Goal: Transaction & Acquisition: Purchase product/service

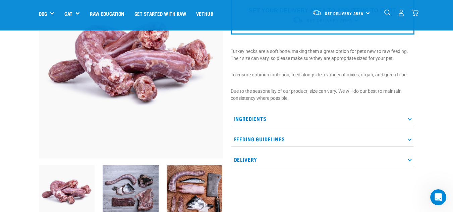
scroll to position [74, 0]
click at [267, 139] on p "Feeding Guidelines" at bounding box center [323, 138] width 184 height 15
click at [409, 139] on icon at bounding box center [410, 139] width 4 height 4
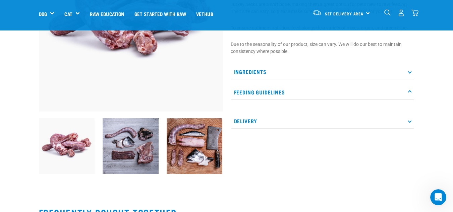
scroll to position [122, 0]
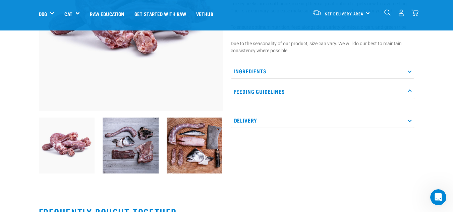
click at [300, 89] on p "Feeding Guidelines" at bounding box center [323, 91] width 184 height 15
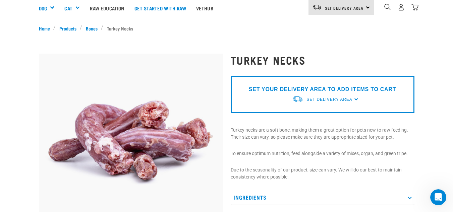
scroll to position [0, 0]
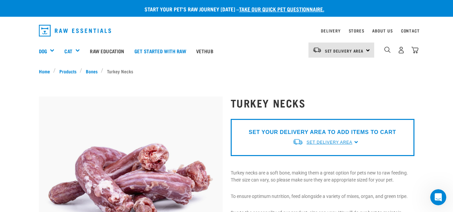
click at [328, 143] on span "Set Delivery Area" at bounding box center [329, 142] width 46 height 5
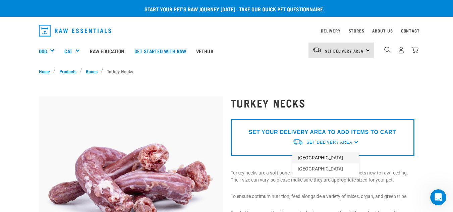
click at [310, 160] on link "[GEOGRAPHIC_DATA]" at bounding box center [325, 158] width 67 height 11
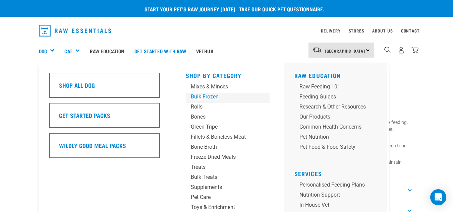
click at [216, 97] on div "Bulk Frozen" at bounding box center [222, 97] width 63 height 8
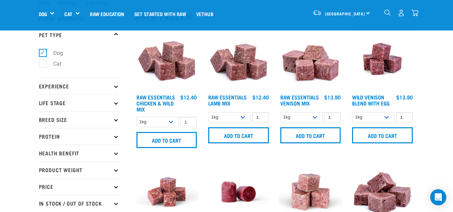
scroll to position [19, 0]
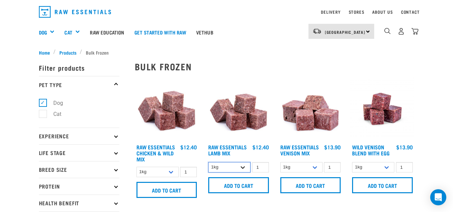
click at [244, 168] on select "1kg 3kg Bulk (10kg)" at bounding box center [229, 167] width 42 height 10
click at [208, 162] on select "1kg 3kg Bulk (10kg)" at bounding box center [229, 167] width 42 height 10
click at [244, 165] on select "1kg 3kg Bulk (10kg)" at bounding box center [229, 167] width 42 height 10
click at [208, 162] on select "1kg 3kg Bulk (10kg)" at bounding box center [229, 167] width 42 height 10
click at [244, 165] on select "1kg 3kg Bulk (10kg)" at bounding box center [229, 167] width 42 height 10
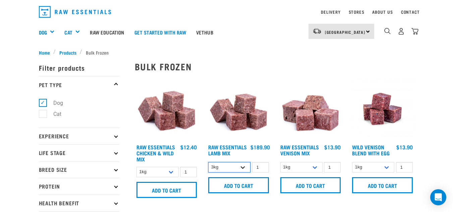
click at [208, 162] on select "1kg 3kg Bulk (10kg)" at bounding box center [229, 167] width 42 height 10
click at [243, 170] on select "1kg 3kg Bulk (10kg)" at bounding box center [229, 167] width 42 height 10
select select "341961"
click at [208, 162] on select "1kg 3kg Bulk (10kg)" at bounding box center [229, 167] width 42 height 10
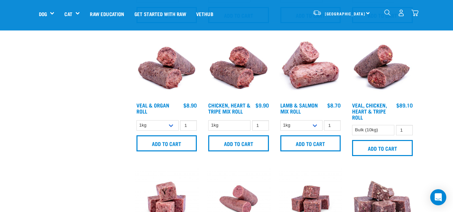
scroll to position [275, 0]
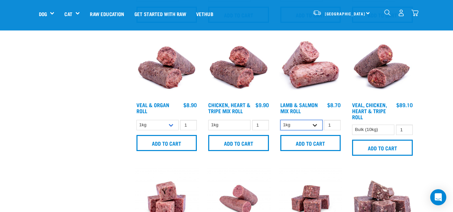
click at [317, 125] on select "1kg Bulk (10kg)" at bounding box center [301, 125] width 42 height 10
select select "913"
click at [280, 120] on select "1kg Bulk (10kg)" at bounding box center [301, 125] width 42 height 10
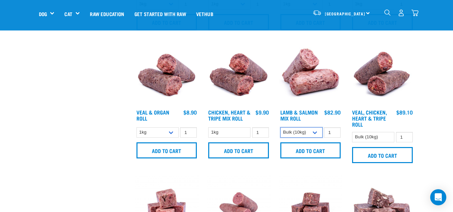
scroll to position [267, 0]
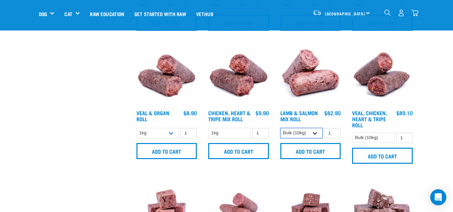
click at [315, 136] on select "1kg Bulk (10kg)" at bounding box center [301, 133] width 42 height 10
click at [280, 128] on select "1kg Bulk (10kg)" at bounding box center [301, 133] width 42 height 10
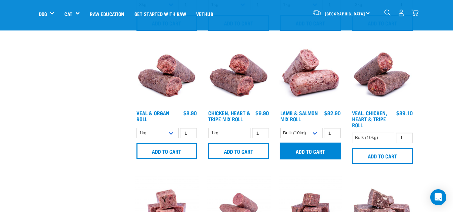
click at [323, 148] on input "Add to cart" at bounding box center [310, 151] width 61 height 16
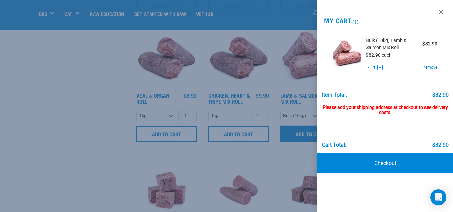
scroll to position [285, 0]
click at [111, 73] on div at bounding box center [226, 106] width 453 height 212
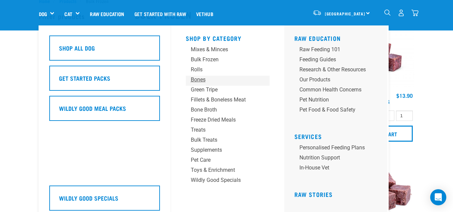
scroll to position [25, 0]
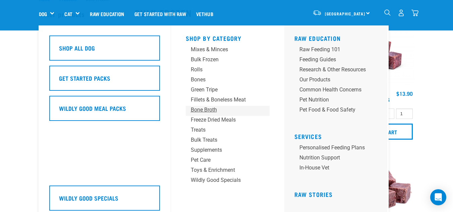
click at [212, 108] on div "Bone Broth" at bounding box center [222, 110] width 63 height 8
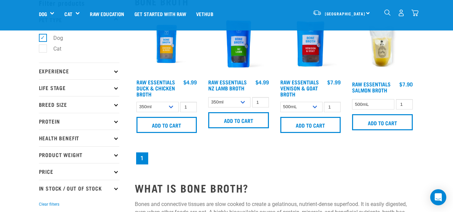
scroll to position [37, 0]
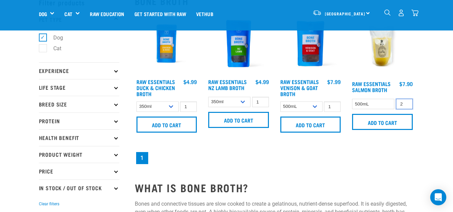
type input "2"
click at [406, 103] on input "2" at bounding box center [404, 104] width 17 height 10
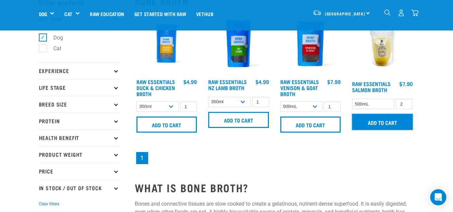
click at [388, 124] on input "Add to cart" at bounding box center [382, 122] width 61 height 16
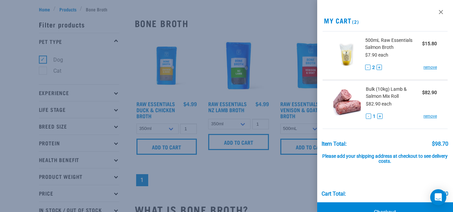
scroll to position [0, 0]
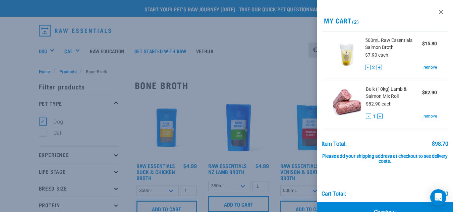
click at [228, 85] on div at bounding box center [226, 106] width 453 height 212
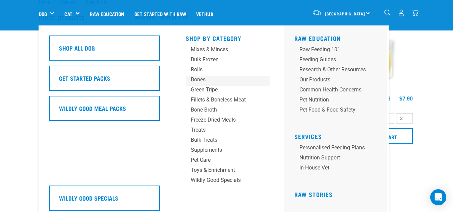
scroll to position [24, 0]
click at [202, 79] on div "Bones" at bounding box center [222, 80] width 63 height 8
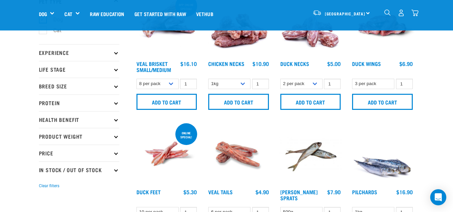
scroll to position [33, 0]
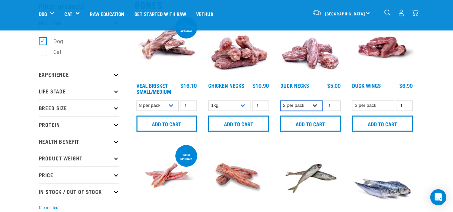
click at [316, 105] on select "2 per pack 6 per pack" at bounding box center [301, 106] width 42 height 10
select select "810"
click at [280, 101] on select "2 per pack 6 per pack" at bounding box center [301, 106] width 42 height 10
type input "2"
click at [334, 104] on input "2" at bounding box center [332, 106] width 17 height 10
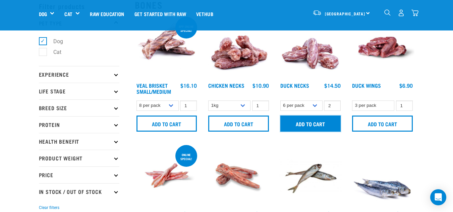
click at [315, 126] on input "Add to cart" at bounding box center [310, 124] width 61 height 16
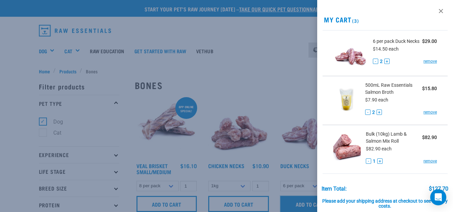
scroll to position [1, 0]
click at [285, 89] on div at bounding box center [226, 106] width 453 height 212
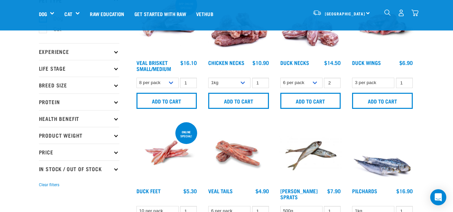
scroll to position [0, 0]
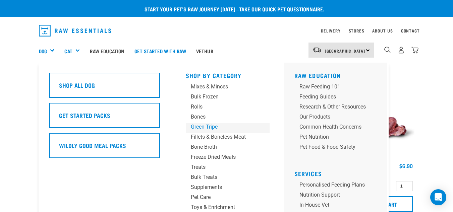
click at [210, 129] on div "Green Tripe" at bounding box center [222, 127] width 63 height 8
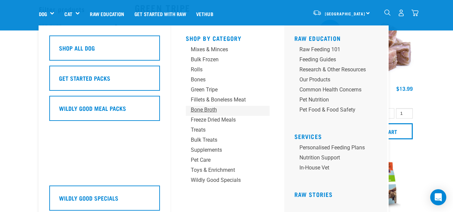
scroll to position [29, 0]
click at [212, 150] on div "Supplements" at bounding box center [222, 150] width 63 height 8
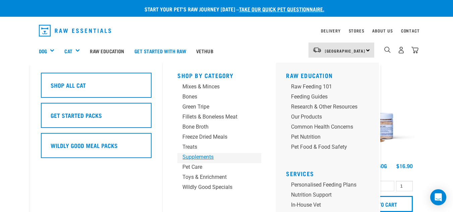
click at [199, 158] on div "Supplements" at bounding box center [213, 157] width 63 height 8
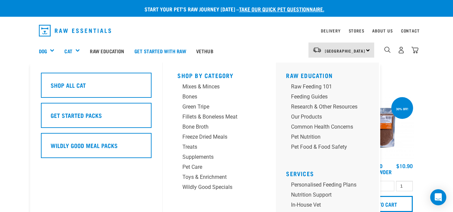
click at [75, 50] on div "Cat" at bounding box center [74, 51] width 20 height 27
click at [208, 178] on div "Toys & Enrichment" at bounding box center [213, 177] width 63 height 8
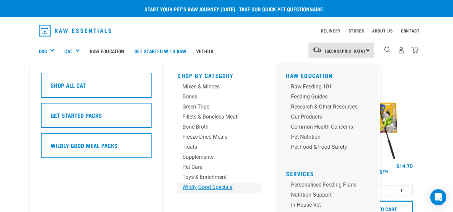
click at [204, 186] on div "Wildly Good Specials" at bounding box center [213, 187] width 63 height 8
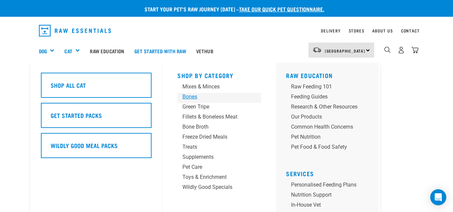
click at [195, 96] on div "Bones" at bounding box center [213, 97] width 63 height 8
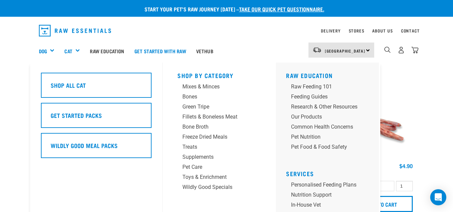
click at [76, 51] on div "Cat" at bounding box center [74, 51] width 20 height 27
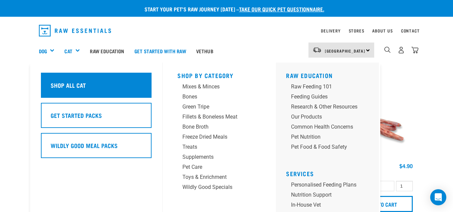
click at [80, 82] on h5 "Shop All Cat" at bounding box center [68, 85] width 35 height 9
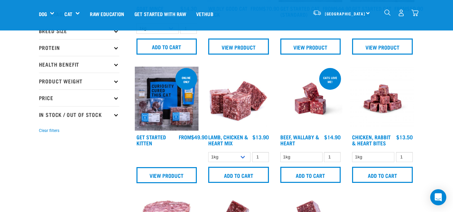
scroll to position [110, 0]
